Goal: Information Seeking & Learning: Compare options

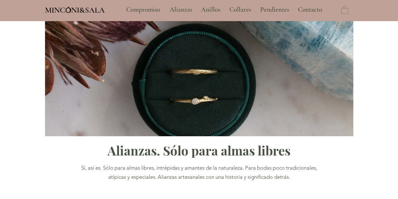
type input "**********"
select select "**********"
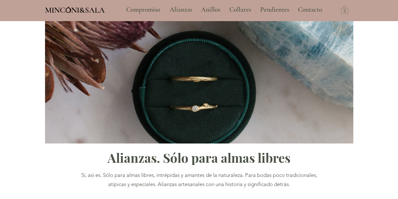
scroll to position [14, 0]
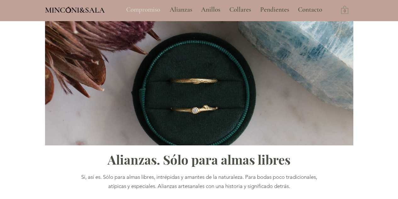
click at [144, 11] on p "Compromiso" at bounding box center [143, 10] width 40 height 16
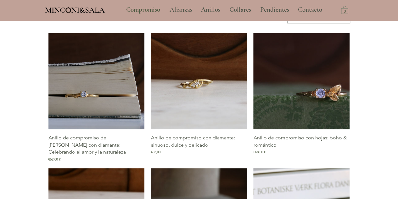
scroll to position [306, 0]
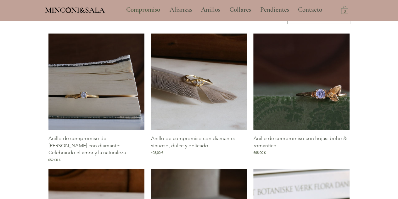
click at [204, 83] on img "Galería de Anillo de compromiso con diamante: sinuoso, dulce y delicado" at bounding box center [199, 81] width 96 height 96
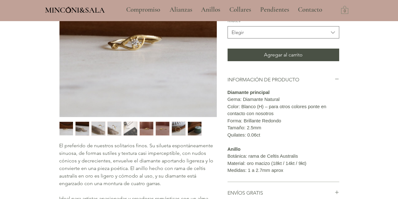
scroll to position [108, 0]
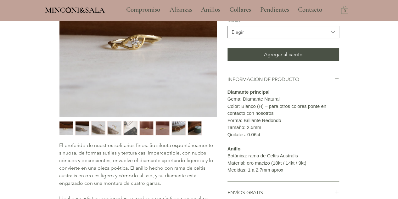
click at [81, 131] on img "2 / 9" at bounding box center [83, 128] width 14 height 14
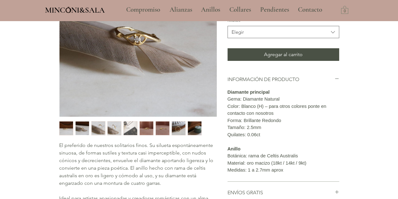
click at [98, 131] on img "3 / 9" at bounding box center [99, 128] width 14 height 14
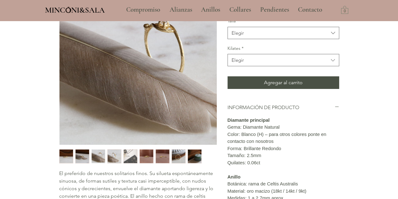
scroll to position [79, 0]
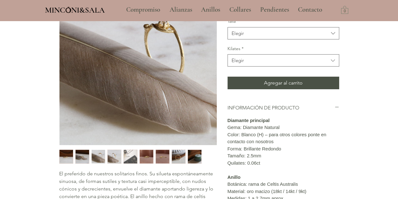
click at [109, 155] on img "4 / 9" at bounding box center [115, 157] width 14 height 14
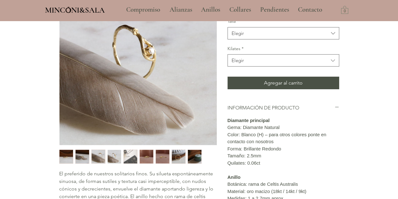
click at [133, 156] on img "5 / 9" at bounding box center [131, 157] width 14 height 14
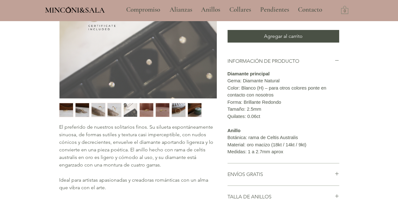
scroll to position [126, 0]
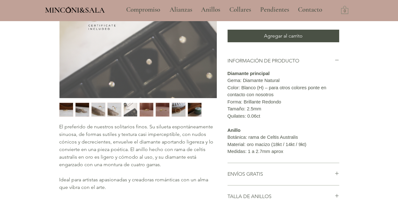
click at [69, 109] on img "1 / 9" at bounding box center [66, 110] width 14 height 14
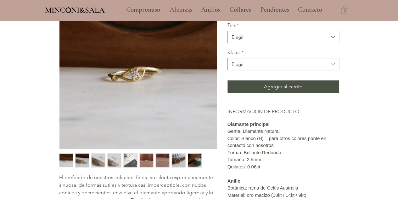
scroll to position [75, 0]
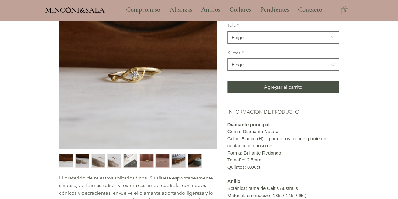
click at [106, 56] on img "main content" at bounding box center [137, 70] width 157 height 157
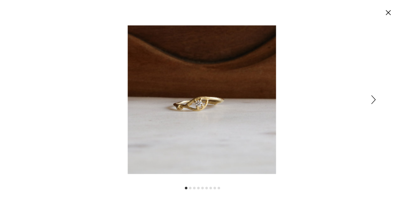
scroll to position [0, 0]
click at [377, 94] on div "Expanded image viewer" at bounding box center [201, 99] width 403 height 199
click at [376, 99] on icon "Siguiente" at bounding box center [375, 99] width 4 height 9
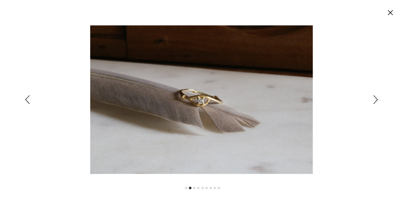
click at [376, 99] on icon "Siguiente" at bounding box center [375, 99] width 4 height 9
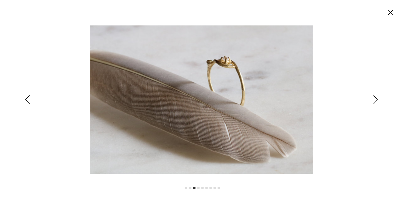
click at [376, 99] on icon "Siguiente" at bounding box center [375, 99] width 4 height 9
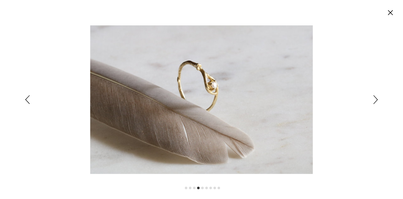
click at [376, 99] on icon "Siguiente" at bounding box center [375, 99] width 4 height 9
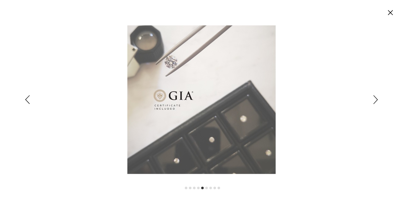
click at [376, 99] on icon "Siguiente" at bounding box center [375, 99] width 4 height 9
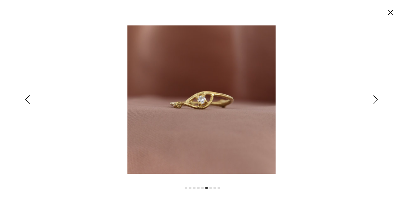
click at [376, 99] on icon "Siguiente" at bounding box center [375, 99] width 4 height 9
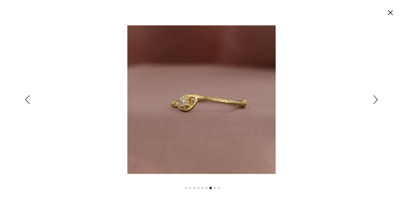
click at [378, 99] on div "Expanded image viewer" at bounding box center [201, 99] width 403 height 199
click at [373, 101] on div "Expanded image viewer" at bounding box center [201, 99] width 403 height 199
click at [373, 100] on div "Expanded image viewer" at bounding box center [201, 99] width 403 height 199
click at [377, 97] on icon "Siguiente" at bounding box center [375, 99] width 4 height 9
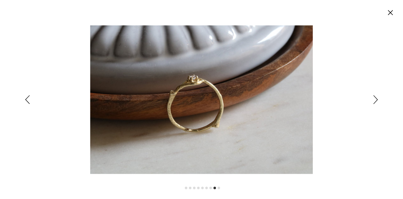
click at [377, 97] on icon "Siguiente" at bounding box center [375, 99] width 4 height 9
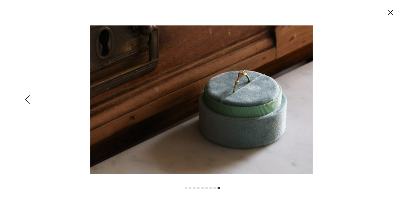
click at [392, 14] on icon "Cerrar" at bounding box center [390, 12] width 5 height 5
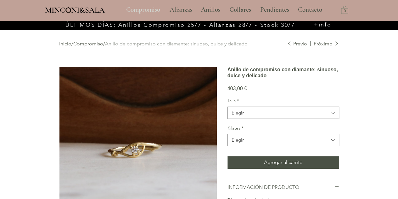
click at [147, 11] on p "Compromiso" at bounding box center [143, 10] width 40 height 16
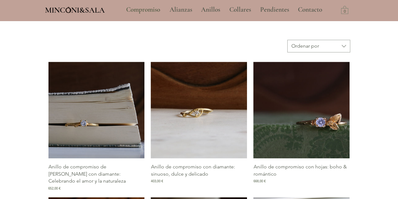
scroll to position [274, 0]
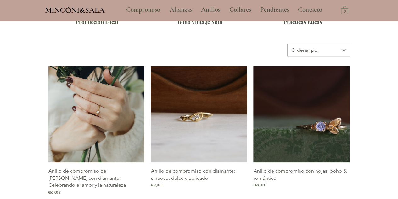
click at [105, 117] on img "Galería de Anillo de compromiso de rama con diamante: Celebrando el amor y la n…" at bounding box center [96, 114] width 96 height 96
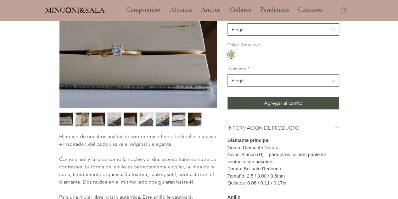
scroll to position [125, 0]
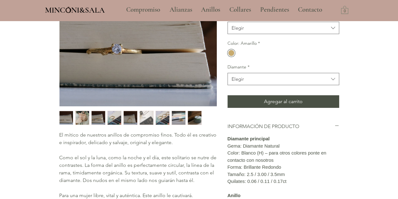
click at [66, 120] on img "1 / 9" at bounding box center [66, 118] width 14 height 14
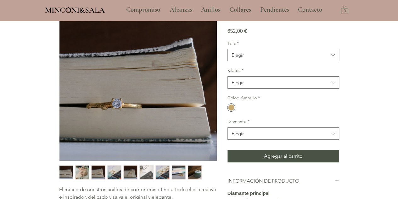
click at [82, 171] on img "2 / 9" at bounding box center [83, 172] width 14 height 14
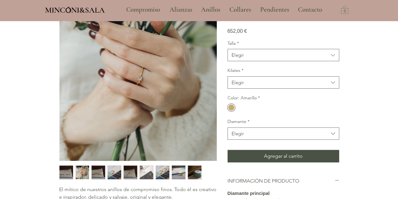
click at [96, 178] on img "3 / 9" at bounding box center [99, 172] width 14 height 14
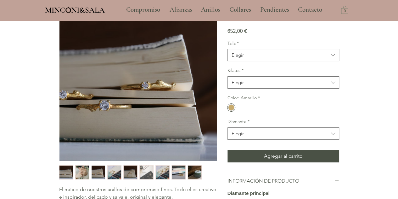
click at [113, 172] on img "4 / 9" at bounding box center [115, 172] width 14 height 14
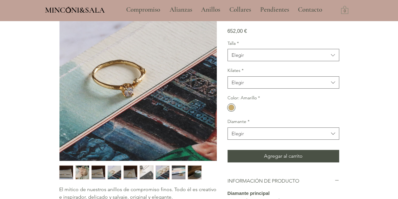
click at [130, 172] on img "5 / 9" at bounding box center [131, 172] width 14 height 14
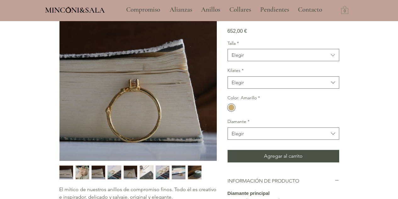
click at [148, 172] on img "6 / 9" at bounding box center [147, 172] width 14 height 14
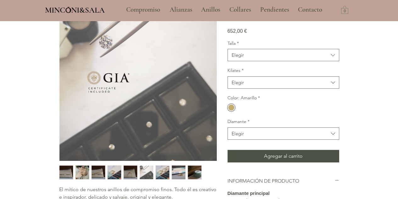
click at [125, 171] on img "5 / 9" at bounding box center [131, 172] width 14 height 14
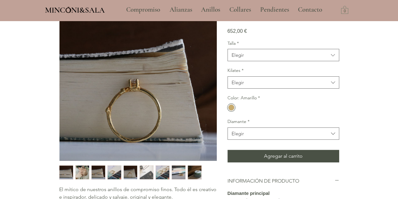
click at [146, 172] on img "6 / 9" at bounding box center [147, 172] width 14 height 14
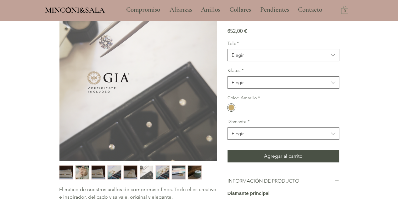
click at [164, 172] on img "7 / 9" at bounding box center [163, 172] width 14 height 14
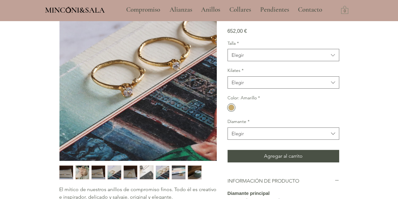
click at [180, 172] on img "8 / 9" at bounding box center [179, 172] width 14 height 14
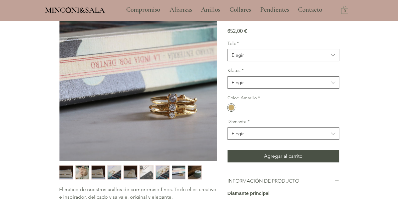
click at [193, 171] on img "9 / 9" at bounding box center [195, 172] width 14 height 14
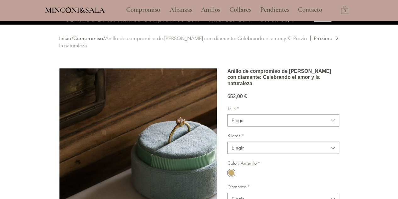
scroll to position [0, 0]
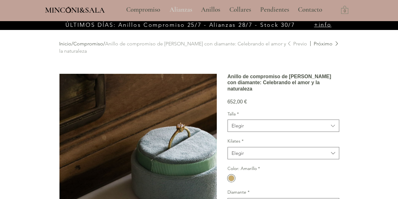
click at [177, 12] on p "Alianzas" at bounding box center [181, 10] width 29 height 16
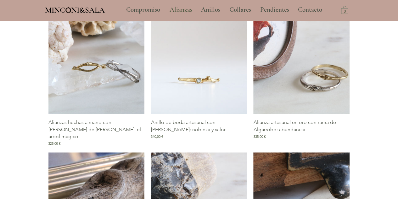
scroll to position [287, 0]
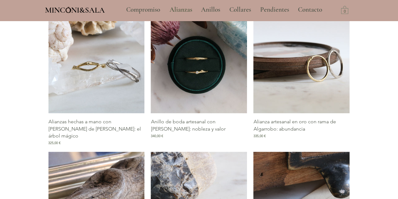
click at [320, 83] on img "Galería de Alianza artesanal en oro con rama de Algarrobo: abundancia" at bounding box center [301, 65] width 96 height 96
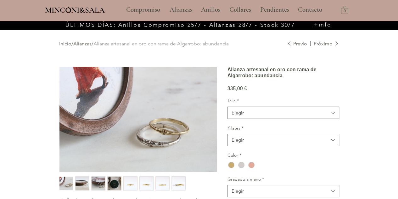
click at [82, 181] on img "2 / 8" at bounding box center [83, 183] width 14 height 14
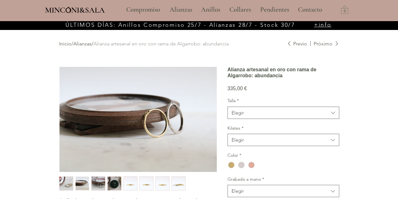
click at [98, 183] on img "3 / 8" at bounding box center [99, 183] width 14 height 14
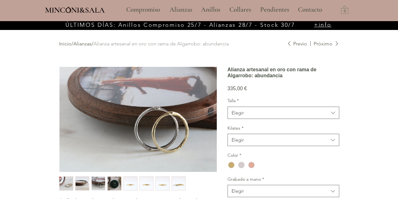
click at [114, 184] on img "4 / 8" at bounding box center [115, 183] width 14 height 14
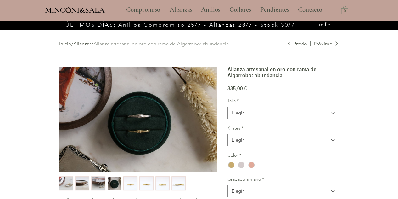
click at [128, 182] on img "5 / 8" at bounding box center [131, 183] width 14 height 14
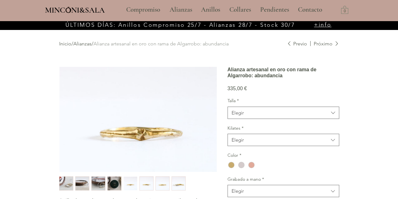
click at [150, 184] on img "6 / 8" at bounding box center [147, 183] width 14 height 14
click at [163, 182] on img "7 / 8" at bounding box center [163, 183] width 14 height 14
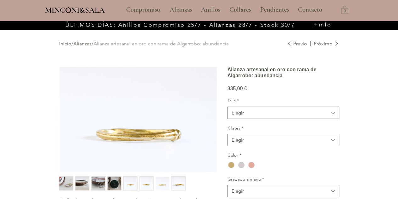
click at [179, 182] on img "8 / 8" at bounding box center [179, 183] width 14 height 14
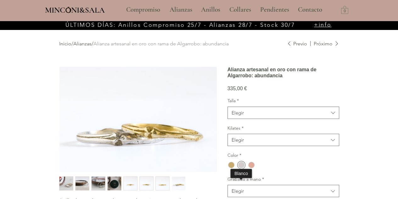
click at [242, 168] on div "main content" at bounding box center [241, 164] width 6 height 6
click at [98, 136] on img "main content" at bounding box center [137, 119] width 157 height 105
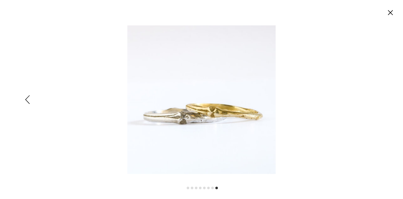
click at [213, 116] on img "Expanded image viewer" at bounding box center [201, 99] width 148 height 148
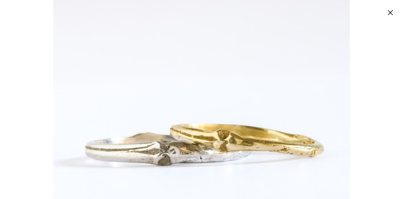
click at [391, 14] on icon "Cerrar" at bounding box center [390, 12] width 5 height 5
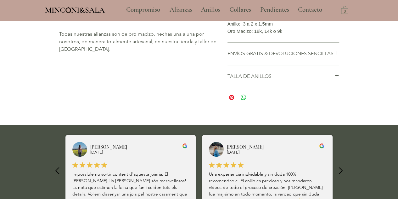
scroll to position [275, 0]
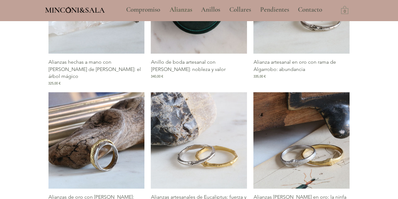
scroll to position [349, 0]
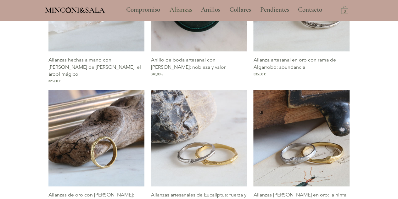
click at [117, 150] on img "Galería de Alianzas de oro con rama de Pino: símbolo de eternidad" at bounding box center [96, 138] width 96 height 96
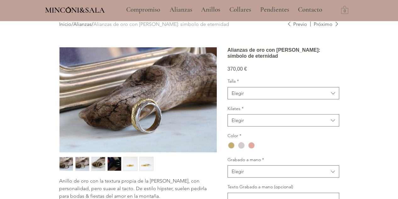
scroll to position [20, 0]
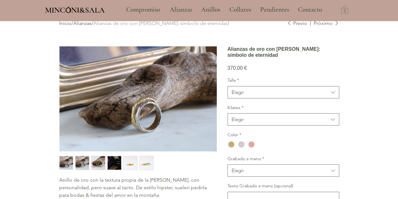
click at [69, 161] on img "1 / 6" at bounding box center [66, 163] width 14 height 14
click at [82, 160] on img "2 / 6" at bounding box center [83, 163] width 14 height 14
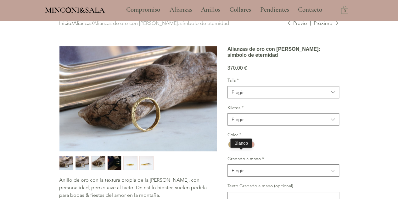
click at [237, 148] on div "main content" at bounding box center [241, 144] width 10 height 8
click at [125, 164] on img "5 / 6" at bounding box center [131, 163] width 14 height 14
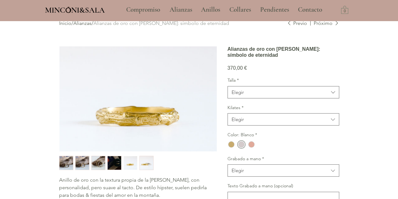
click at [156, 160] on div "main content" at bounding box center [137, 163] width 157 height 14
click at [146, 159] on img "6 / 6" at bounding box center [147, 163] width 14 height 14
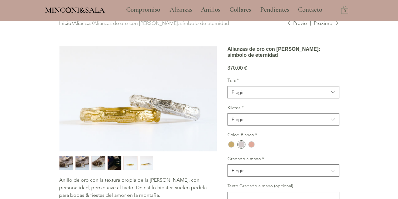
click at [97, 163] on img "3 / 6" at bounding box center [99, 163] width 14 height 14
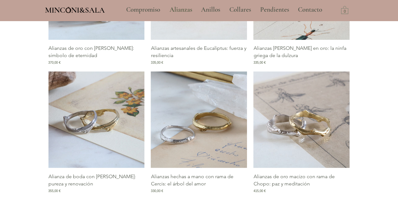
scroll to position [496, 0]
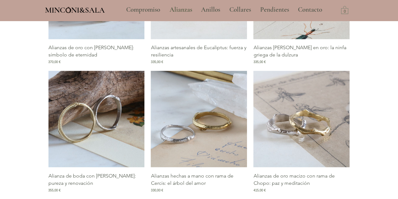
click at [105, 127] on img "Galería de Alianza de boda con rama de Naranjo: pureza y renovación" at bounding box center [96, 119] width 96 height 96
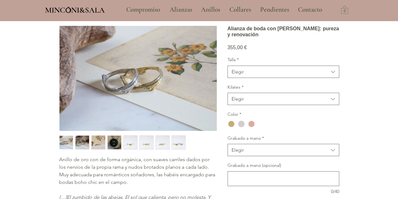
scroll to position [41, 0]
click at [80, 144] on img "2 / 8" at bounding box center [83, 142] width 14 height 14
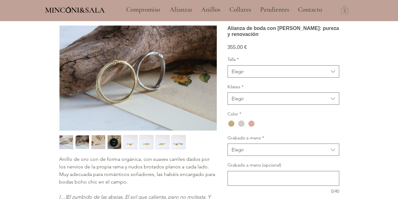
click at [97, 139] on img "3 / 8" at bounding box center [99, 142] width 14 height 14
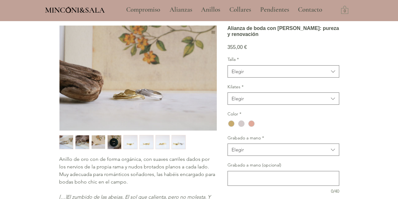
click at [117, 139] on img "4 / 8" at bounding box center [115, 142] width 14 height 14
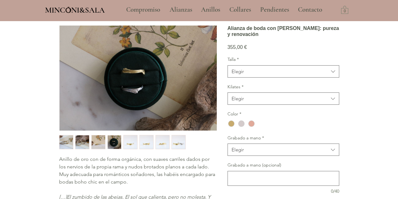
click at [135, 134] on div "main content" at bounding box center [138, 141] width 160 height 17
click at [146, 140] on img "6 / 8" at bounding box center [147, 142] width 14 height 14
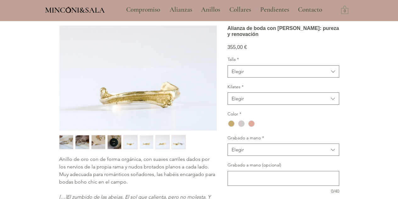
click at [156, 139] on img "7 / 8" at bounding box center [163, 142] width 14 height 14
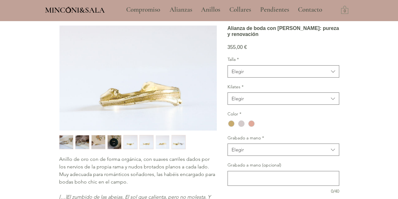
click at [173, 143] on img "8 / 8" at bounding box center [179, 142] width 14 height 14
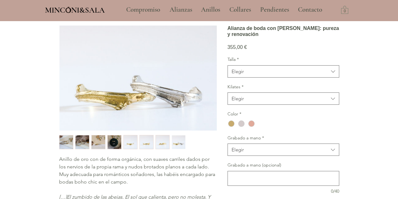
click at [97, 143] on img "3 / 8" at bounding box center [99, 142] width 14 height 14
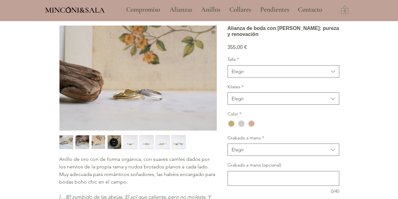
click at [116, 144] on img "4 / 8" at bounding box center [115, 142] width 14 height 14
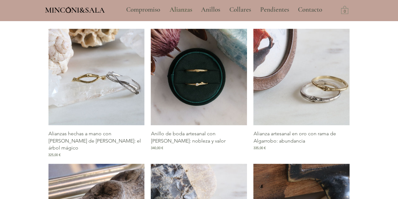
scroll to position [276, 0]
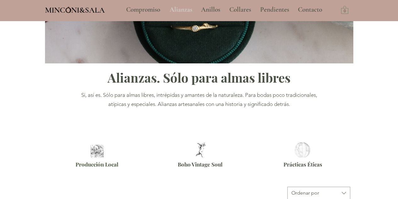
click at [179, 7] on p "Alianzas" at bounding box center [181, 10] width 29 height 16
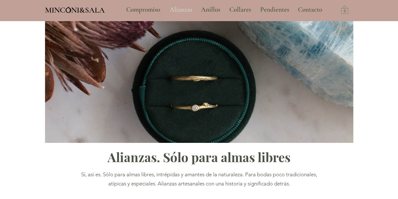
scroll to position [0, 0]
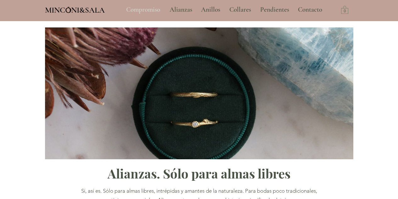
click at [159, 9] on p "Compromiso" at bounding box center [143, 10] width 40 height 16
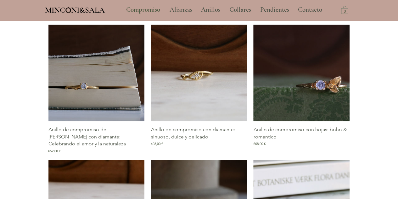
scroll to position [315, 0]
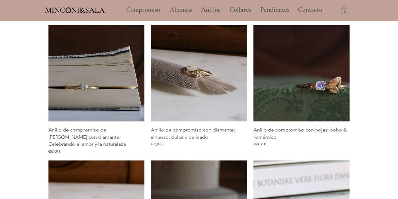
click at [196, 73] on img "Galería de Anillo de compromiso con diamante: sinuoso, dulce y delicado" at bounding box center [199, 73] width 96 height 96
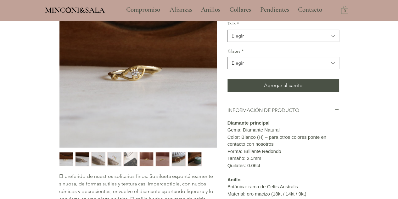
scroll to position [78, 0]
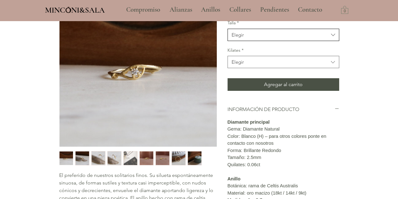
click at [251, 38] on span "Elegir" at bounding box center [280, 34] width 97 height 7
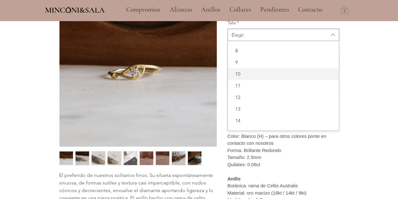
click at [248, 80] on div "10" at bounding box center [283, 74] width 111 height 12
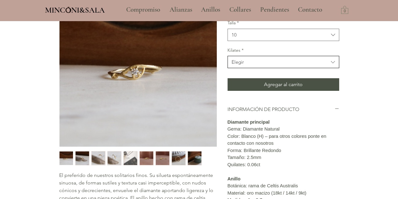
click at [251, 65] on span "Elegir" at bounding box center [280, 62] width 97 height 7
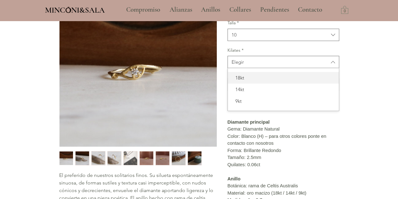
click at [251, 83] on div "18kt" at bounding box center [283, 78] width 111 height 12
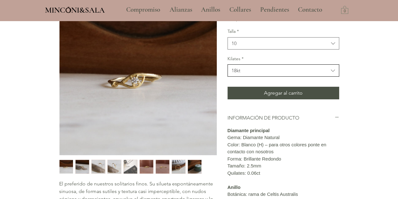
scroll to position [71, 0]
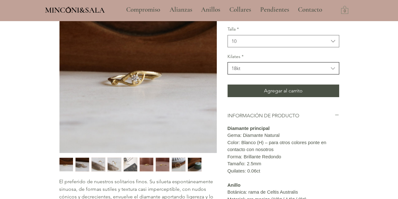
click at [237, 74] on button "18kt" at bounding box center [284, 68] width 112 height 12
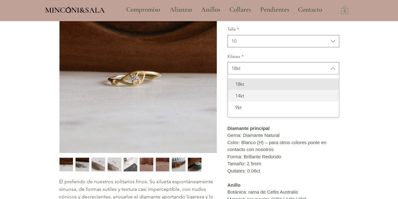
click at [244, 99] on span "14kt" at bounding box center [284, 95] width 104 height 7
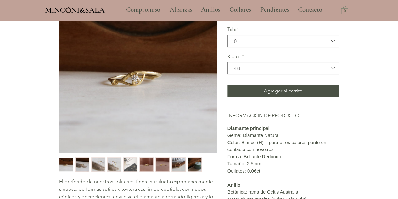
click at [250, 93] on div "Talla * 10 Kilates * 14kt Agregar al carrito" at bounding box center [284, 61] width 112 height 71
click at [250, 71] on span "14kt" at bounding box center [280, 68] width 97 height 7
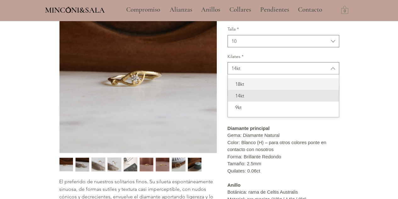
click at [249, 90] on div "18kt" at bounding box center [283, 84] width 111 height 12
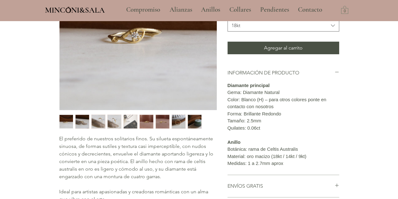
scroll to position [84, 0]
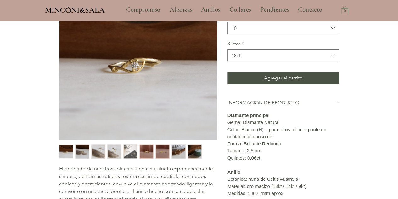
click at [139, 64] on img "main content" at bounding box center [137, 60] width 157 height 157
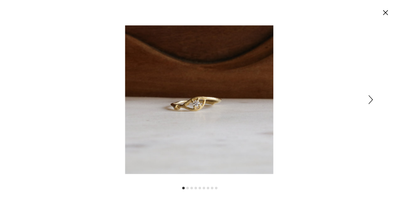
scroll to position [0, 0]
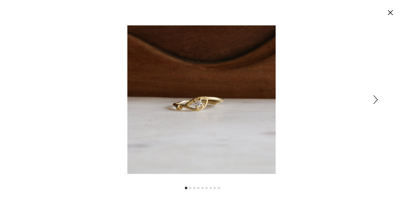
click at [373, 98] on div "Expanded image viewer" at bounding box center [201, 99] width 403 height 199
click at [393, 14] on circle "Cerrar" at bounding box center [390, 13] width 10 height 10
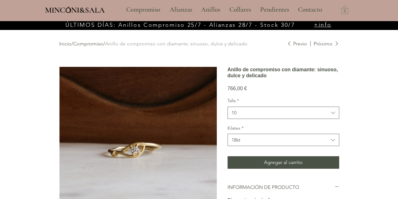
click at [134, 153] on img "main content" at bounding box center [137, 145] width 157 height 157
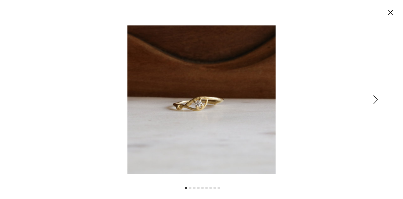
click at [199, 99] on img "Expanded image viewer" at bounding box center [201, 99] width 148 height 148
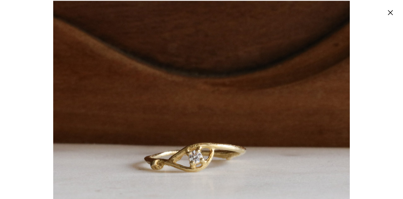
click at [390, 14] on circle "Cerrar" at bounding box center [390, 13] width 10 height 10
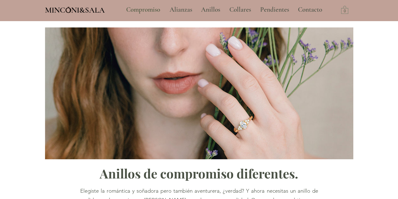
scroll to position [306, 0]
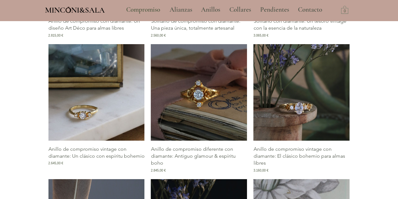
scroll to position [1053, 0]
